Goal: Task Accomplishment & Management: Use online tool/utility

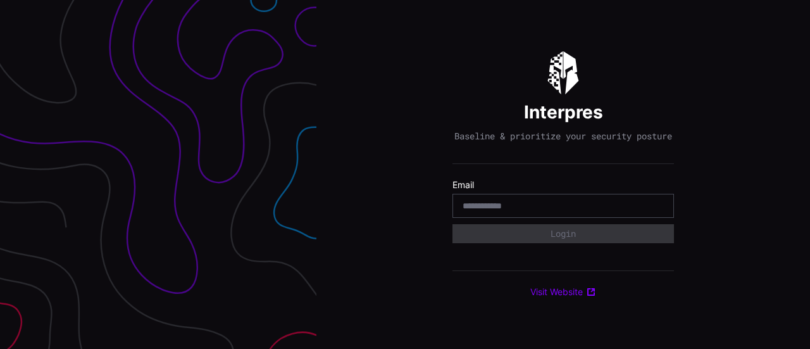
click at [712, 116] on div "Interpres Baseline & prioritize your security posture Email Login Visit Website" at bounding box center [562, 174] width 493 height 349
click at [712, 131] on div "Interpres Baseline & prioritize your security posture Email Login Visit Website" at bounding box center [562, 174] width 493 height 349
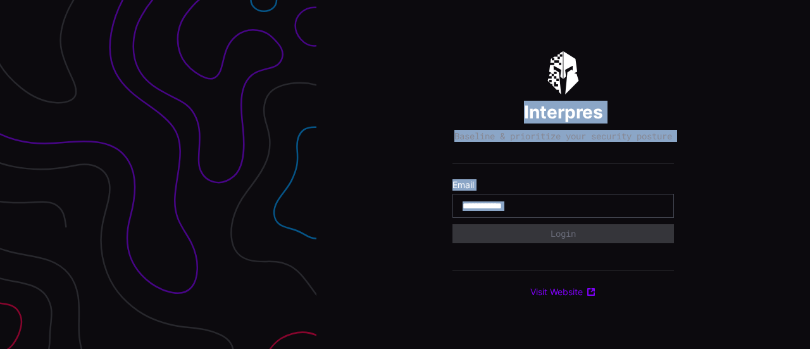
drag, startPoint x: 516, startPoint y: 103, endPoint x: 674, endPoint y: 311, distance: 260.9
click at [681, 329] on div "Interpres Baseline & prioritize your security posture Email Login Visit Website" at bounding box center [562, 174] width 493 height 349
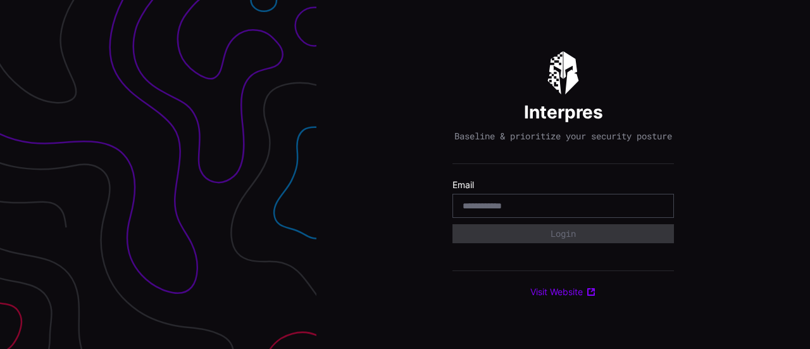
click at [667, 292] on div "Interpres Baseline & prioritize your security posture Email Login Visit Website" at bounding box center [562, 174] width 221 height 246
click at [506, 207] on input "email" at bounding box center [562, 205] width 201 height 11
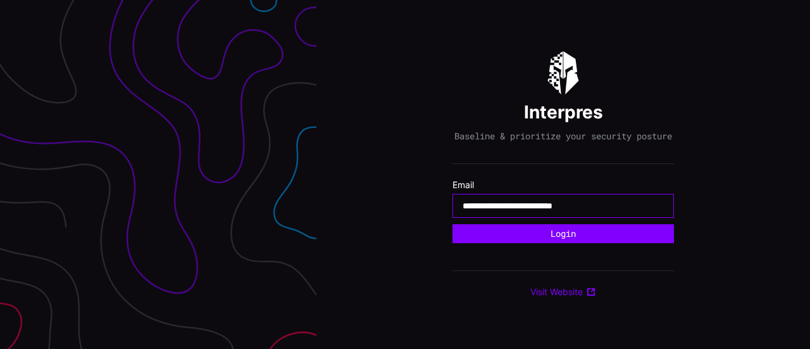
type input "**********"
click at [452, 224] on button "Login" at bounding box center [562, 233] width 221 height 19
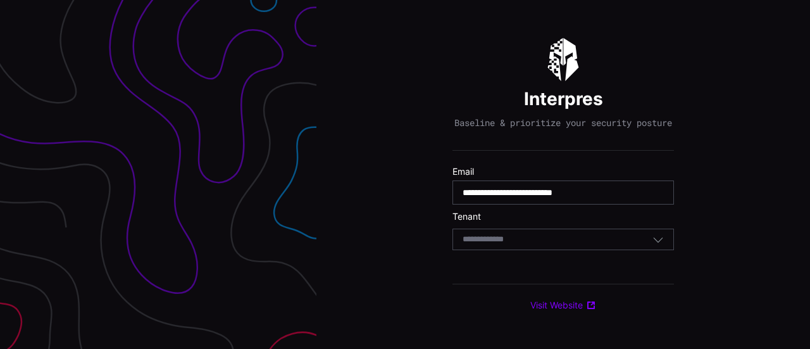
click at [513, 245] on input at bounding box center [494, 239] width 65 height 11
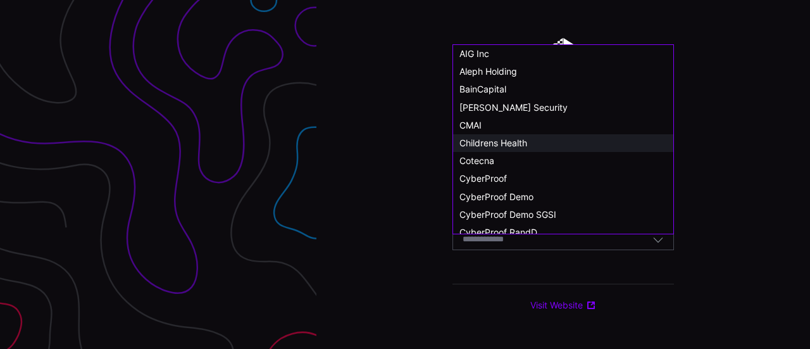
scroll to position [63, 0]
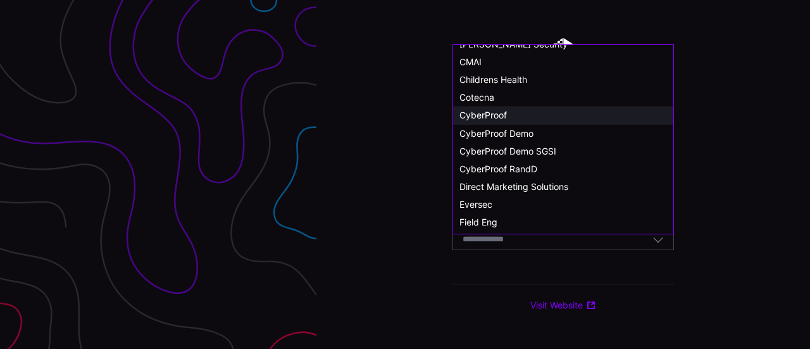
click at [505, 115] on span "CyberProof" at bounding box center [482, 114] width 47 height 11
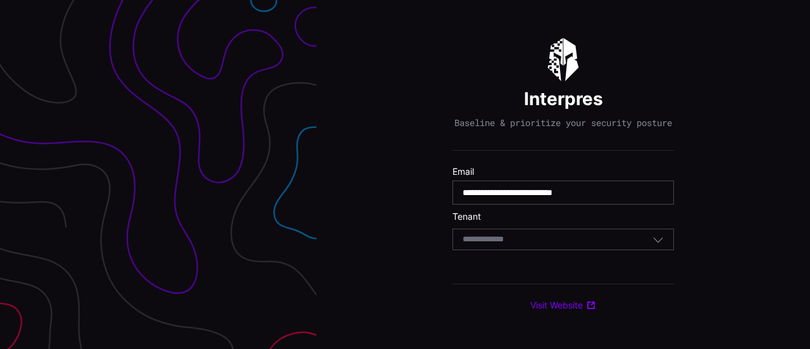
click at [511, 238] on div "Select Tenant" at bounding box center [562, 239] width 221 height 22
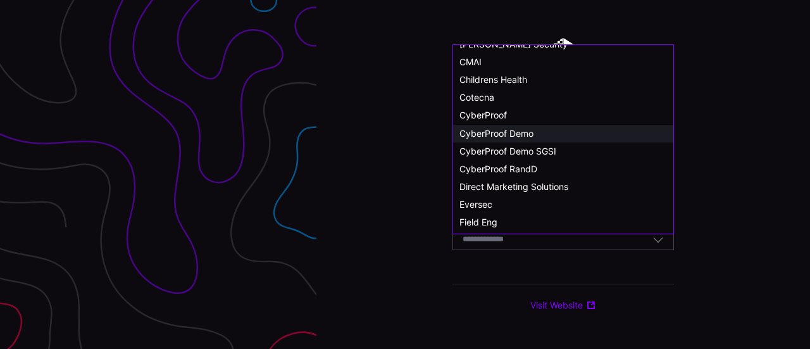
click at [516, 135] on span "CyberProof Demo" at bounding box center [496, 133] width 74 height 11
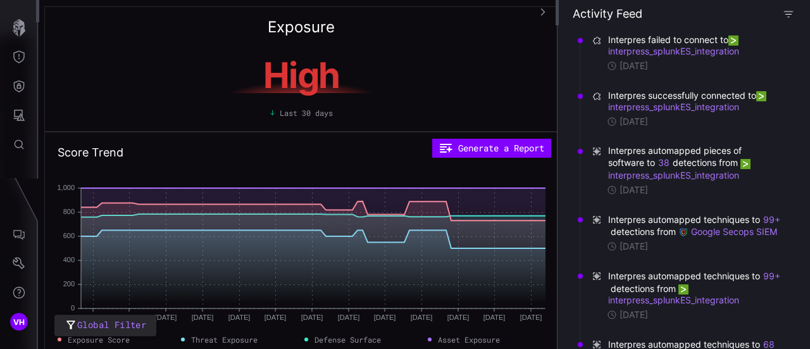
click at [789, 13] on icon "button" at bounding box center [788, 13] width 11 height 11
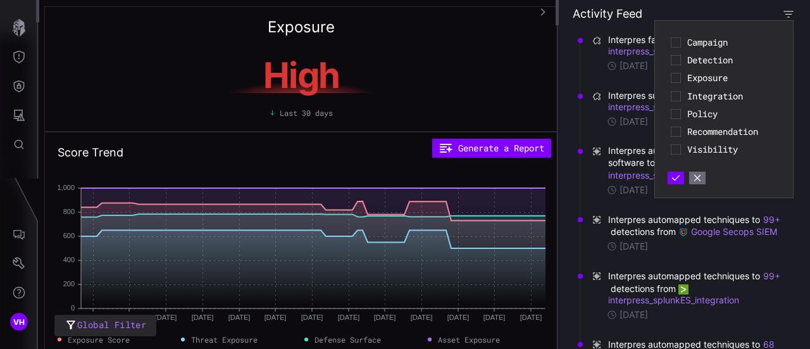
click at [789, 13] on icon "button" at bounding box center [787, 13] width 11 height 11
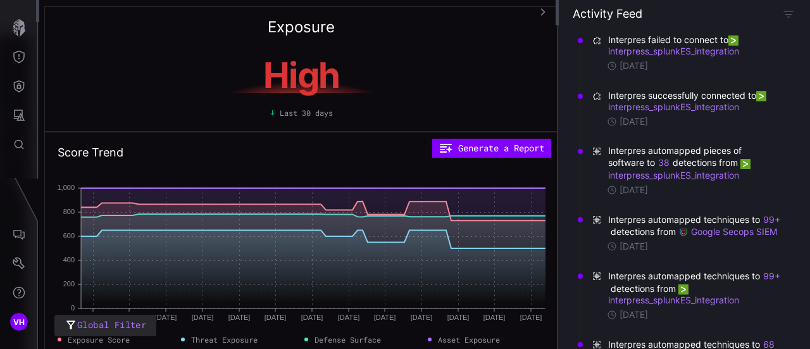
click at [547, 11] on icon "button" at bounding box center [542, 12] width 9 height 9
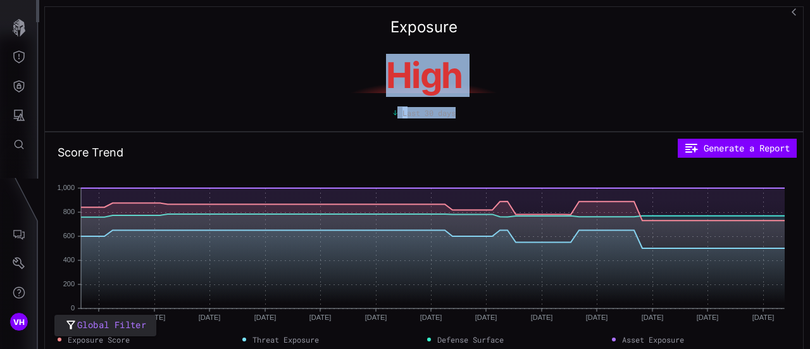
drag, startPoint x: 425, startPoint y: 66, endPoint x: 534, endPoint y: 122, distance: 122.5
click at [534, 122] on div "Exposure High Last 30 days" at bounding box center [423, 68] width 759 height 125
click at [505, 120] on div "Exposure High Last 30 days" at bounding box center [423, 68] width 759 height 125
drag, startPoint x: 474, startPoint y: 120, endPoint x: 365, endPoint y: 3, distance: 160.2
click at [365, 3] on div "Exposure High Last 30 days Score Trend Generate a Report Jul 20 Jul 20 Jul 27 J…" at bounding box center [424, 174] width 772 height 349
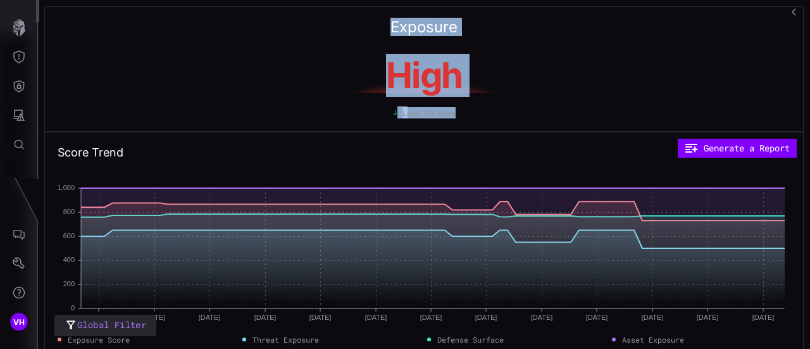
click at [372, 28] on div "Exposure High Last 30 days" at bounding box center [423, 68] width 759 height 125
drag, startPoint x: 372, startPoint y: 23, endPoint x: 510, endPoint y: 120, distance: 169.4
click at [510, 120] on div "Exposure High Last 30 days" at bounding box center [423, 68] width 759 height 125
click at [498, 121] on div "Exposure High Last 30 days" at bounding box center [423, 68] width 759 height 125
drag, startPoint x: 471, startPoint y: 121, endPoint x: 361, endPoint y: 6, distance: 159.3
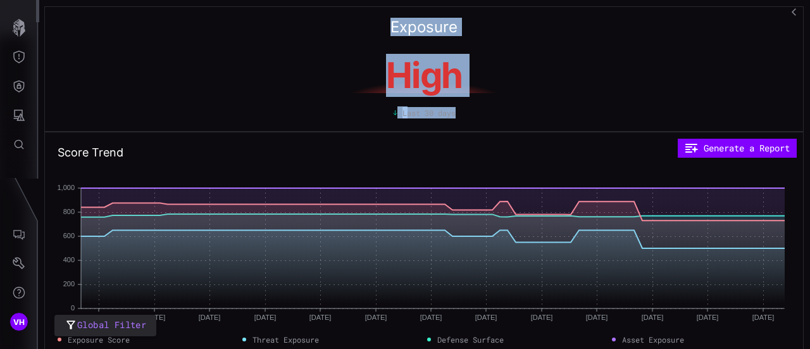
click at [361, 6] on div "Exposure High Last 30 days Score Trend Generate a Report Jul 20 Jul 20 Jul 27 J…" at bounding box center [424, 174] width 772 height 349
click at [374, 39] on div "Exposure High Last 30 days" at bounding box center [423, 68] width 759 height 125
drag, startPoint x: 373, startPoint y: 26, endPoint x: 488, endPoint y: 114, distance: 145.8
click at [488, 114] on div "Exposure High Last 30 days" at bounding box center [423, 68] width 759 height 125
click at [488, 114] on div "Last 30 days" at bounding box center [424, 112] width 733 height 11
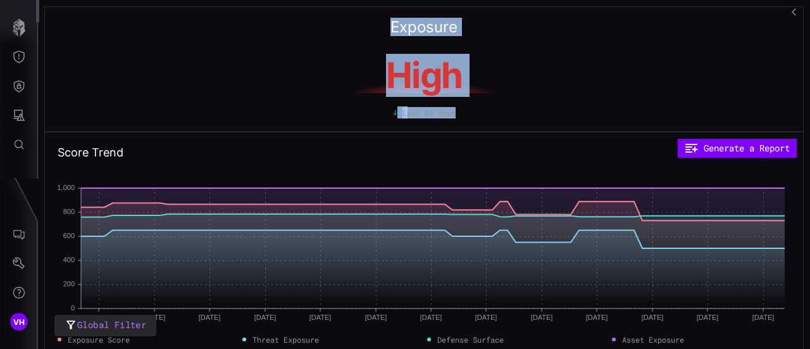
drag, startPoint x: 459, startPoint y: 103, endPoint x: 359, endPoint y: 8, distance: 137.4
click at [359, 8] on div "Exposure High Last 30 days" at bounding box center [423, 68] width 759 height 125
click at [378, 28] on div "Exposure High Last 30 days" at bounding box center [423, 68] width 759 height 125
drag, startPoint x: 376, startPoint y: 17, endPoint x: 490, endPoint y: 114, distance: 149.4
click at [490, 114] on div "Exposure High Last 30 days" at bounding box center [423, 68] width 759 height 125
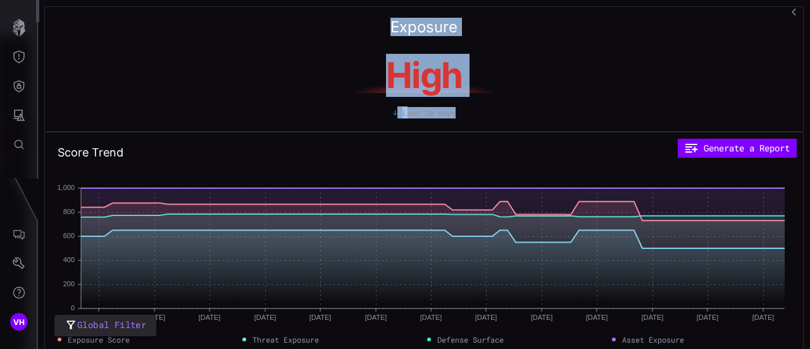
click at [477, 110] on div "Last 30 days" at bounding box center [424, 112] width 733 height 11
drag, startPoint x: 462, startPoint y: 110, endPoint x: 358, endPoint y: 15, distance: 140.6
click at [358, 15] on div "Exposure High Last 30 days" at bounding box center [423, 68] width 759 height 125
drag, startPoint x: 358, startPoint y: 15, endPoint x: 483, endPoint y: 118, distance: 162.2
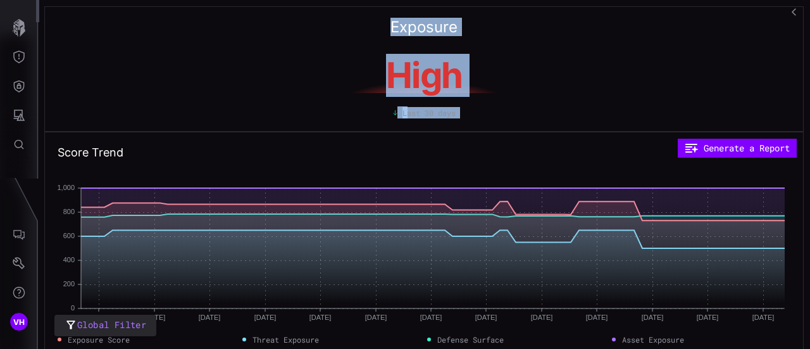
click at [483, 118] on div "Exposure High Last 30 days" at bounding box center [423, 68] width 759 height 125
click at [479, 114] on div "Last 30 days" at bounding box center [424, 112] width 733 height 11
drag, startPoint x: 479, startPoint y: 114, endPoint x: 362, endPoint y: 3, distance: 162.0
click at [362, 3] on div "Exposure High Last 30 days Score Trend Generate a Report Jul 20 Jul 20 Jul 27 J…" at bounding box center [424, 174] width 772 height 349
click at [536, 55] on div "High Last 30 days" at bounding box center [424, 84] width 733 height 68
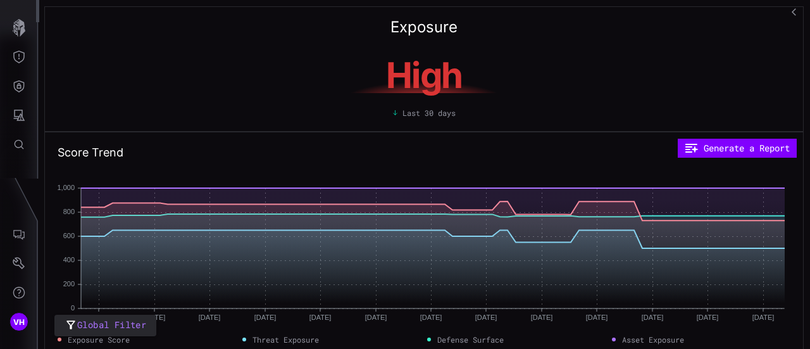
drag, startPoint x: 784, startPoint y: 1, endPoint x: 521, endPoint y: 27, distance: 264.4
click at [521, 27] on div "Exposure High Last 30 days" at bounding box center [423, 68] width 759 height 125
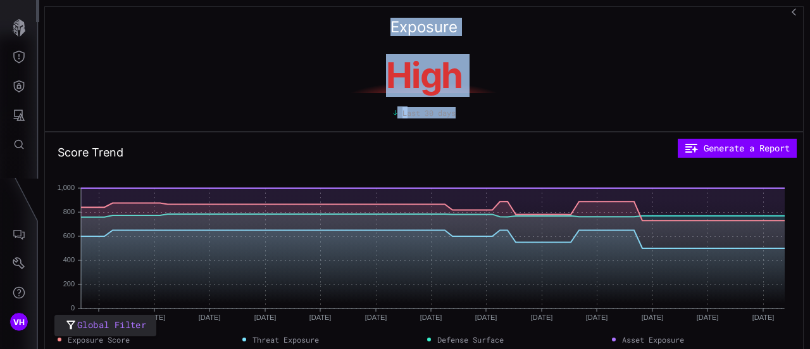
drag, startPoint x: 367, startPoint y: 20, endPoint x: 522, endPoint y: 104, distance: 176.3
click at [522, 104] on div "Exposure High Last 30 days" at bounding box center [423, 68] width 759 height 125
click at [523, 106] on div "Last 30 days" at bounding box center [424, 110] width 733 height 18
